Goal: Navigation & Orientation: Find specific page/section

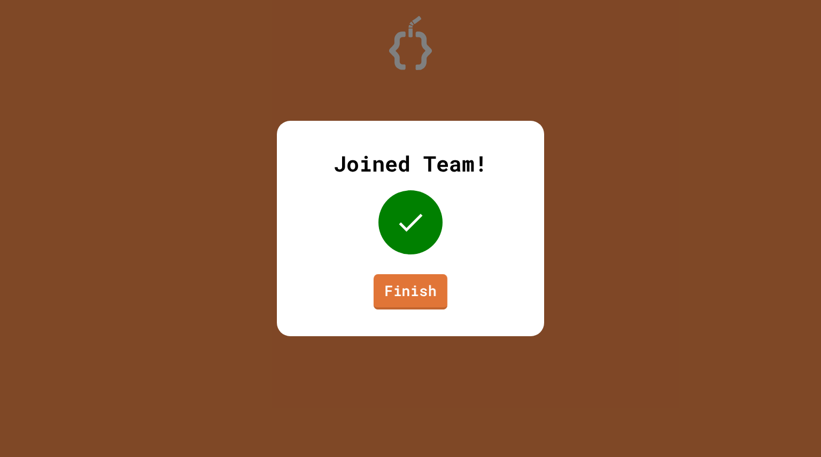
click at [416, 298] on link "Finish" at bounding box center [410, 291] width 74 height 35
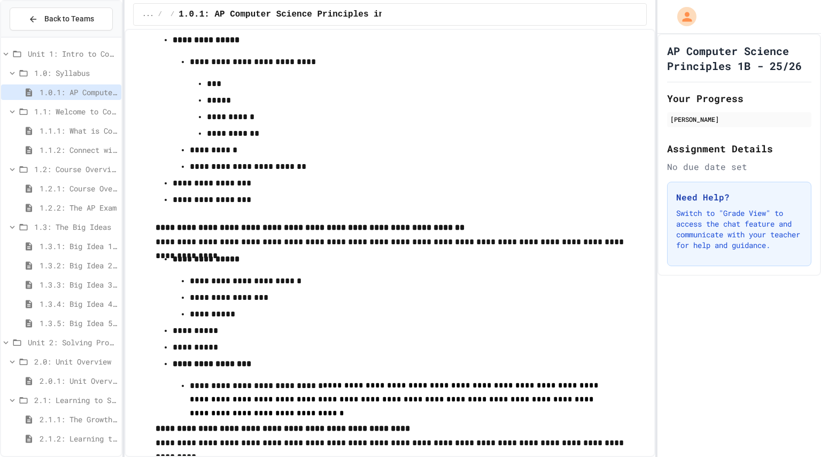
scroll to position [195, 0]
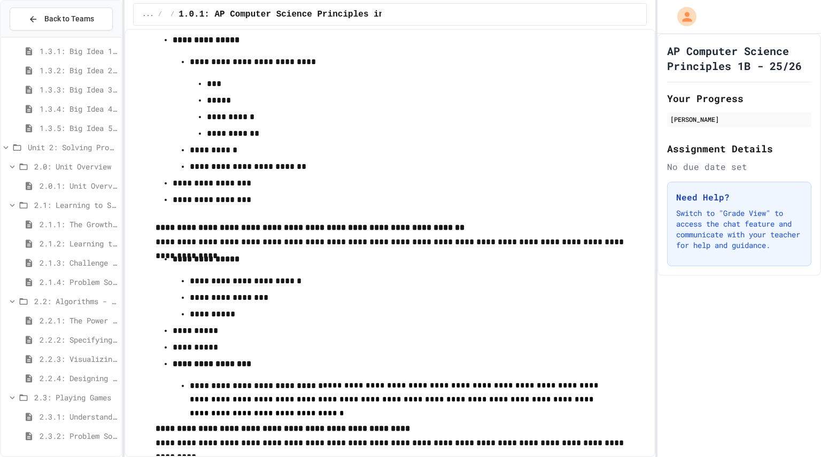
click at [95, 428] on div "2.3.2: Problem Solving Reflection" at bounding box center [61, 435] width 120 height 15
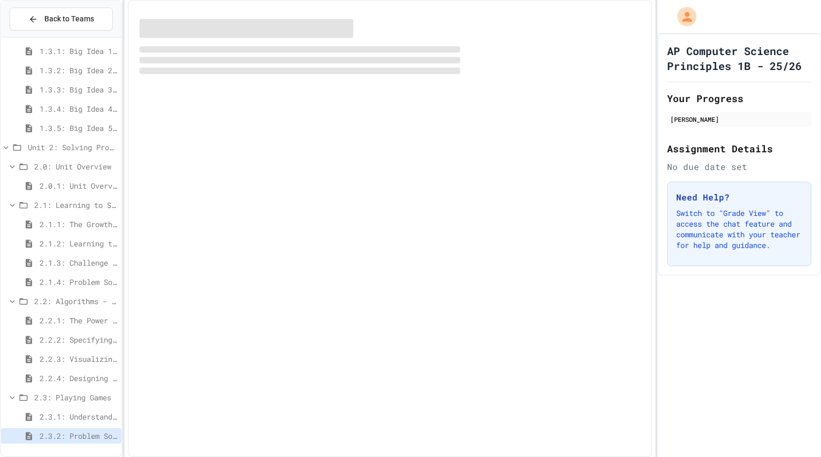
scroll to position [186, 0]
